Goal: Task Accomplishment & Management: Manage account settings

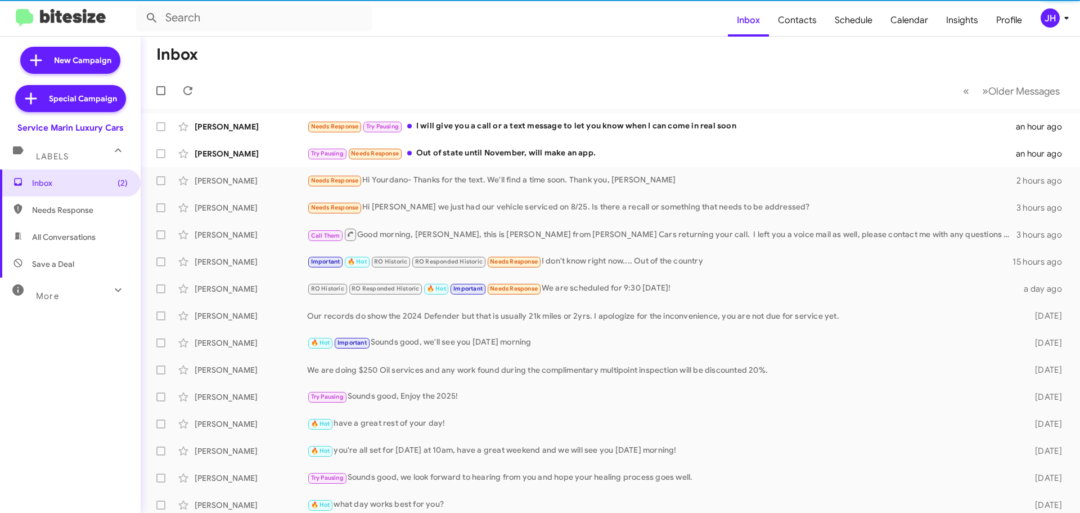
click at [1058, 15] on div "JH" at bounding box center [1050, 17] width 19 height 19
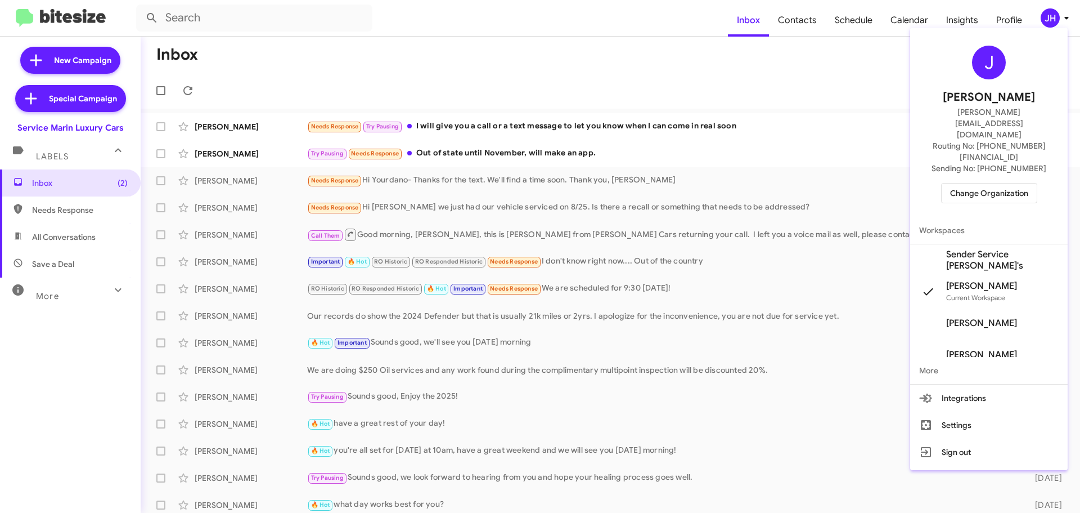
click at [991, 173] on div "[PERSON_NAME] [PERSON_NAME][EMAIL_ADDRESS][DOMAIN_NAME] Routing No: [PHONE_NUMB…" at bounding box center [989, 124] width 158 height 185
click at [993, 183] on span "Change Organization" at bounding box center [989, 192] width 78 height 19
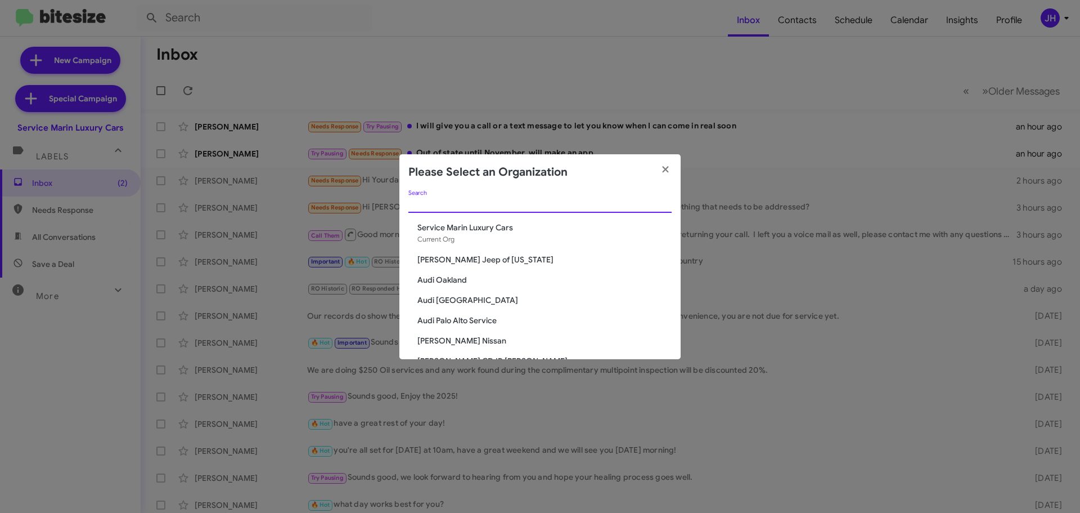
click at [487, 208] on input "Search" at bounding box center [539, 204] width 263 height 9
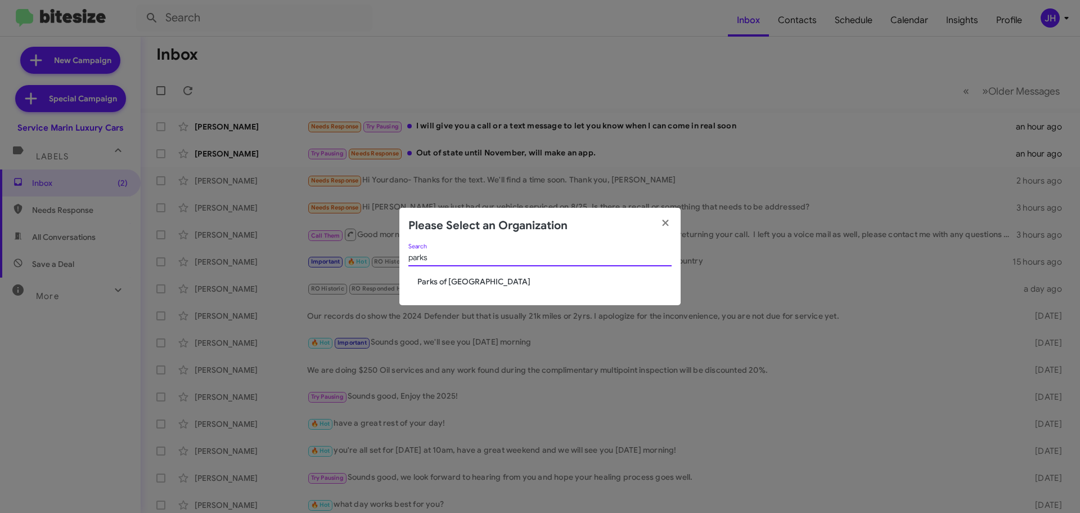
type input "parks"
click at [495, 283] on span "Parks of Gainesville" at bounding box center [544, 281] width 254 height 11
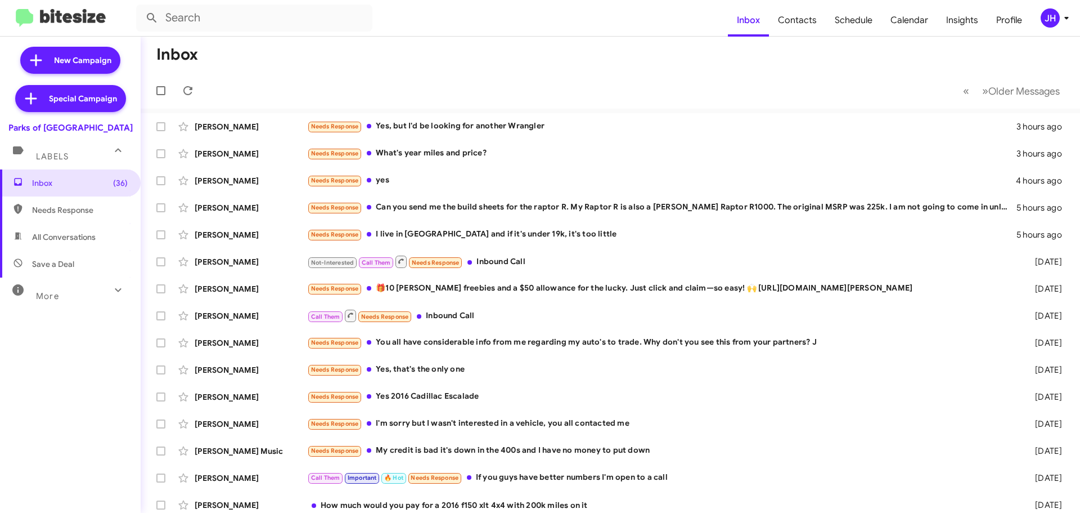
click at [1051, 17] on div "JH" at bounding box center [1050, 17] width 19 height 19
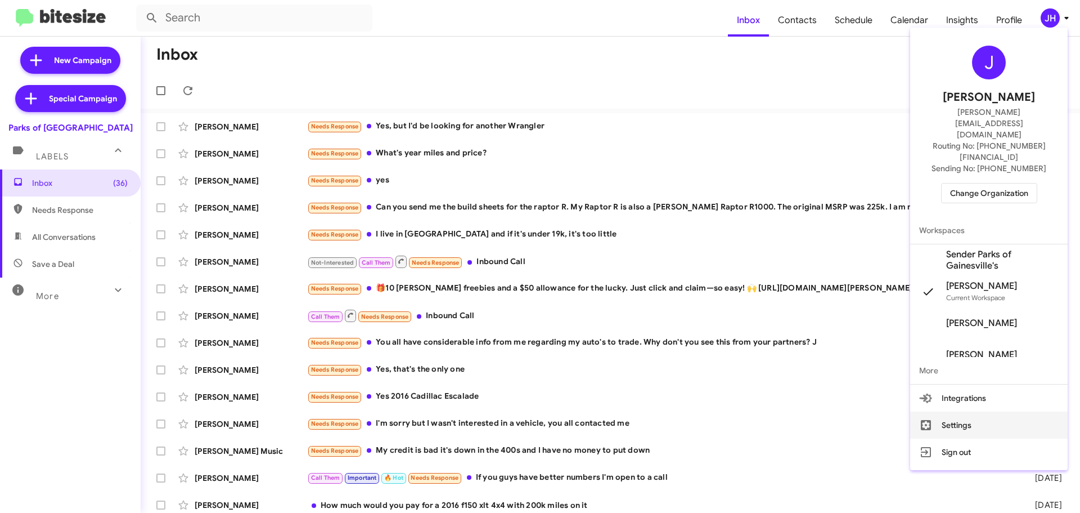
click at [958, 411] on button "Settings" at bounding box center [989, 424] width 158 height 27
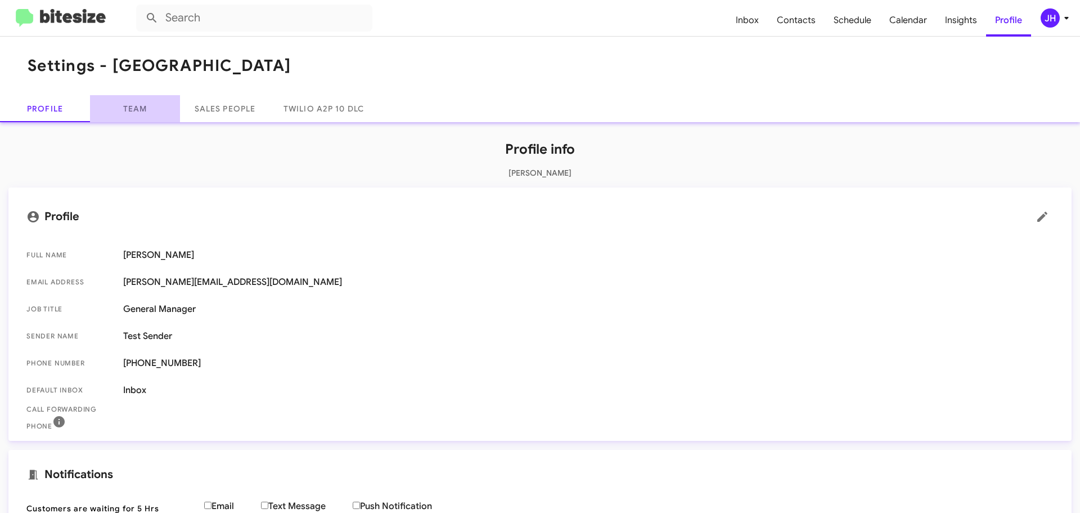
click at [127, 109] on link "Team" at bounding box center [135, 108] width 90 height 27
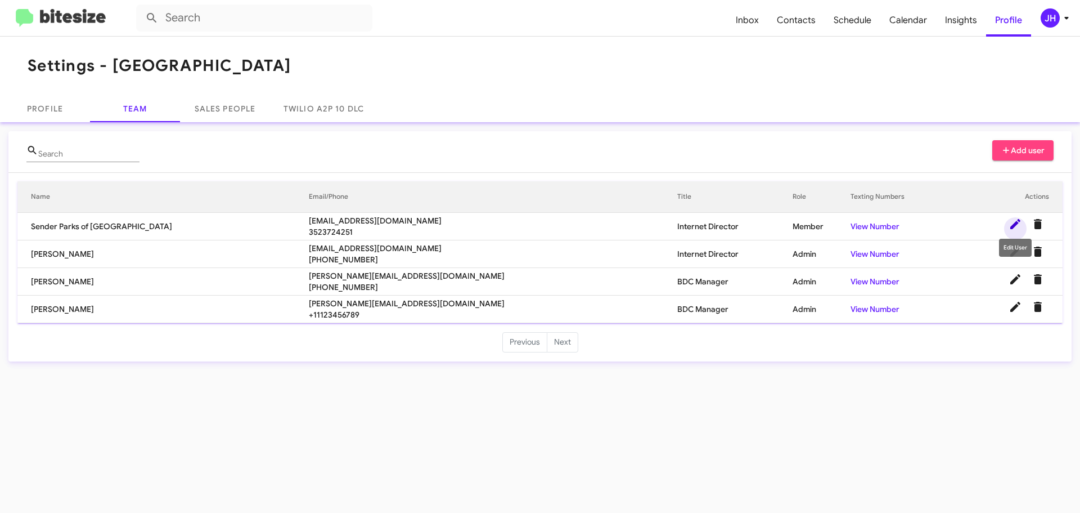
click at [1012, 221] on icon at bounding box center [1016, 224] width 14 height 14
